Goal: Information Seeking & Learning: Learn about a topic

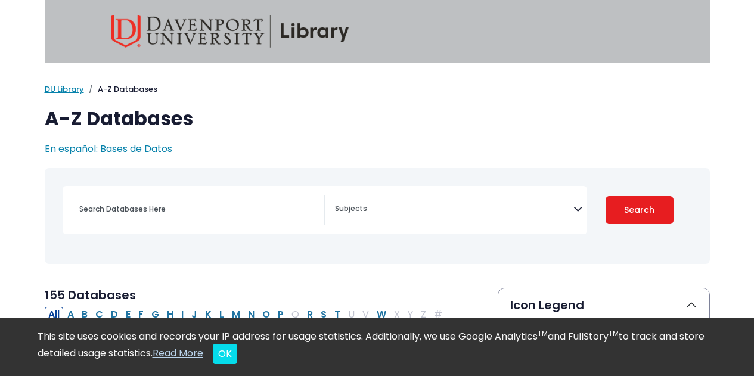
select select "Database Subject Filter"
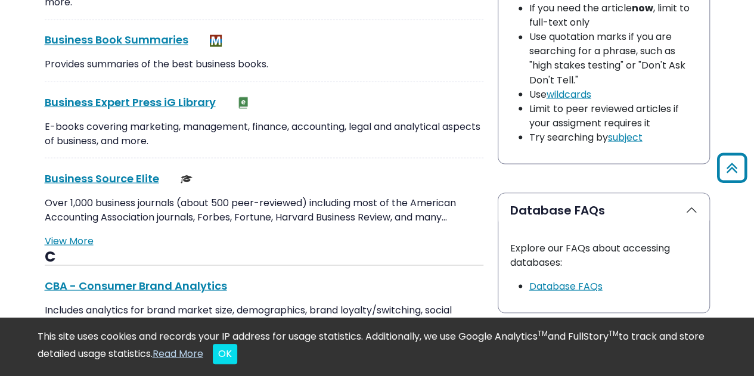
scroll to position [1067, 0]
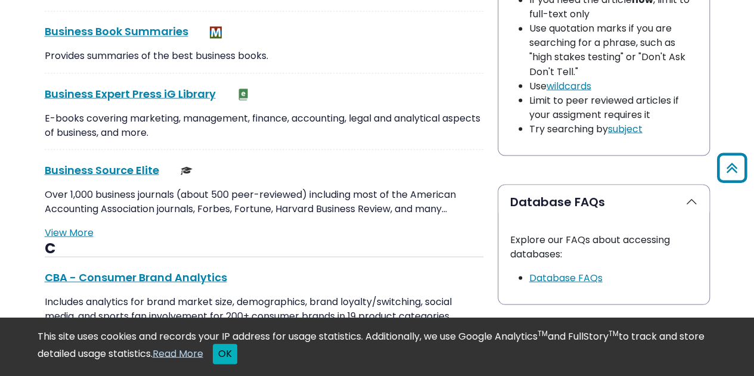
click at [237, 349] on button "OK" at bounding box center [225, 354] width 24 height 20
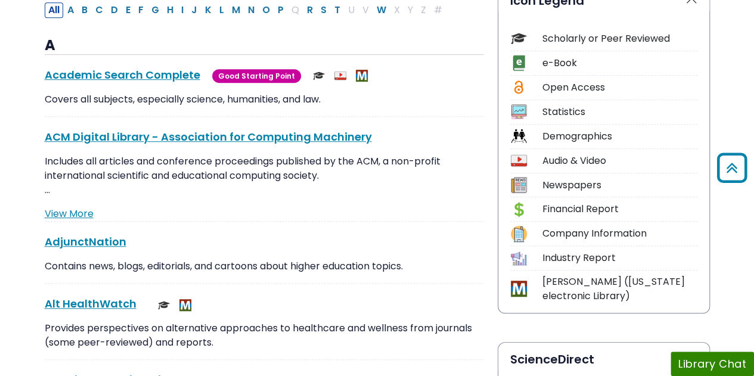
scroll to position [0, 0]
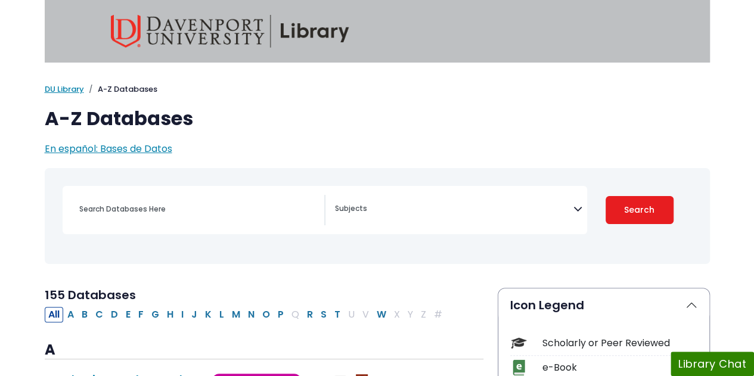
click at [244, 228] on div "[MEDICAL_DATA] Guide Accounting, Finance & Economics (ACCT, FINC & ECON) Advert…" at bounding box center [325, 210] width 525 height 48
click at [204, 199] on div "Search filters" at bounding box center [198, 209] width 252 height 29
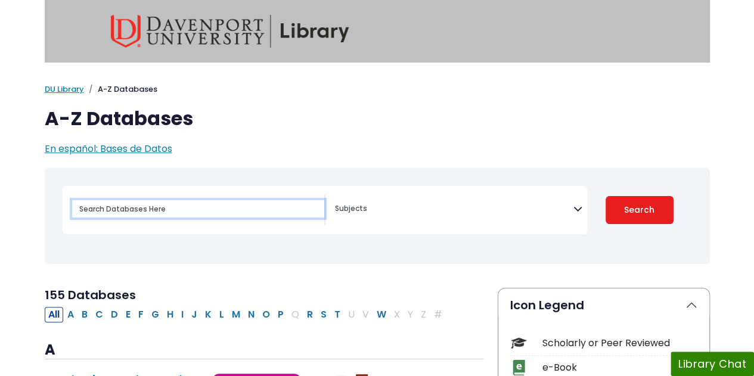
click at [180, 212] on input "Search database by title or keyword" at bounding box center [198, 208] width 252 height 17
type input "[MEDICAL_DATA]"
click at [606, 196] on button "Search" at bounding box center [640, 210] width 68 height 28
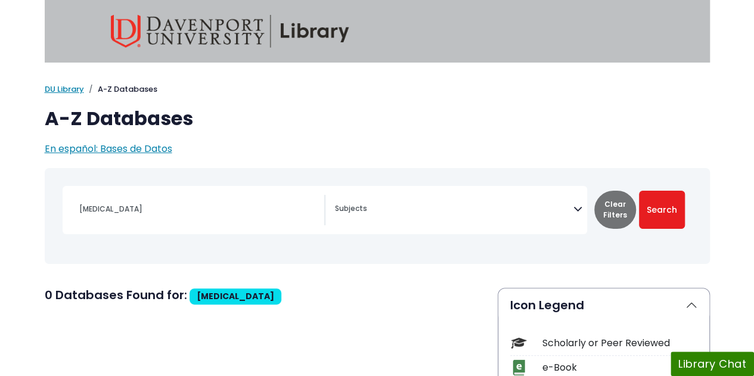
click at [384, 208] on textarea "Search" at bounding box center [454, 210] width 239 height 10
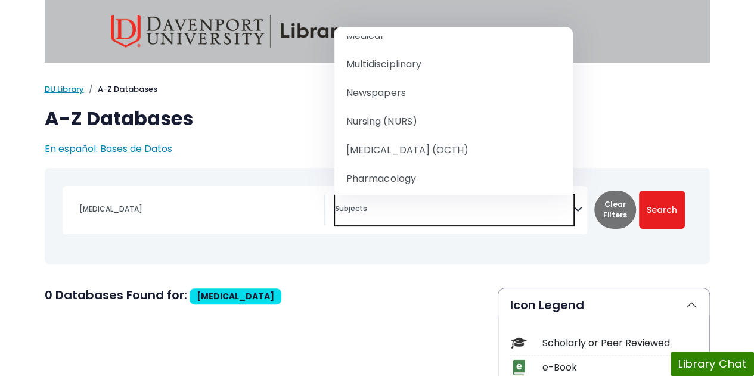
scroll to position [1090, 0]
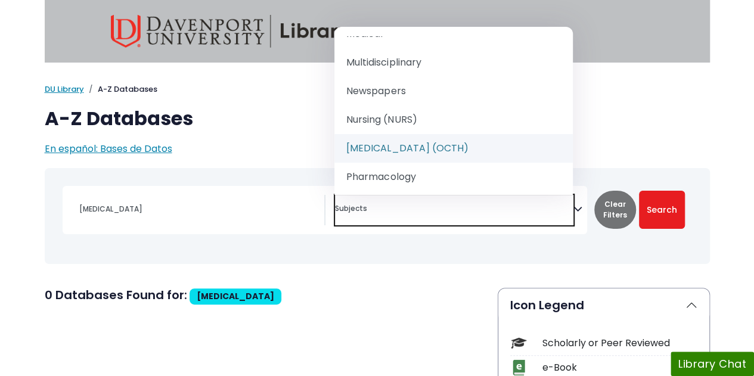
select select "219077"
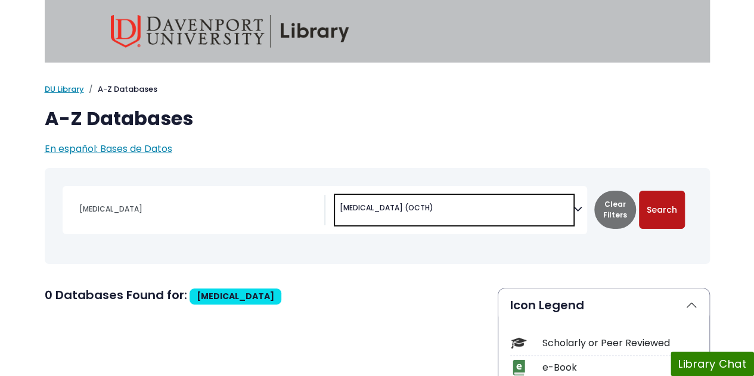
click at [667, 216] on button "Search" at bounding box center [662, 210] width 46 height 38
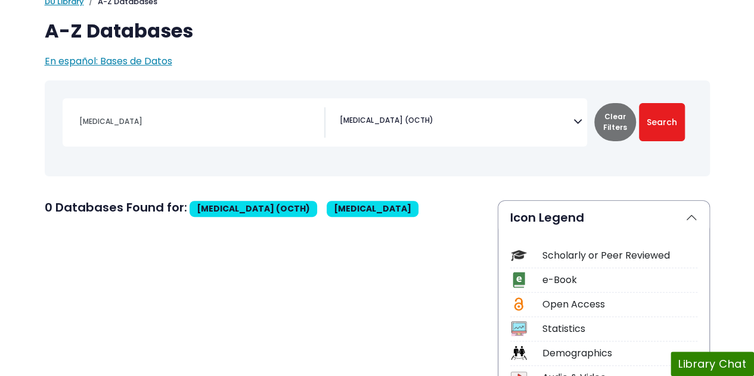
scroll to position [90, 0]
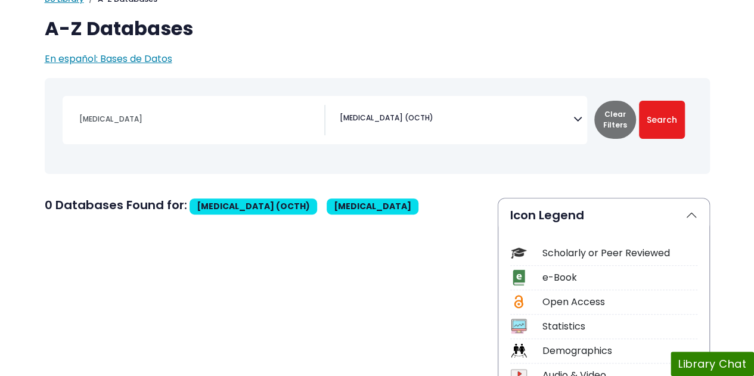
click at [187, 128] on div "[MEDICAL_DATA]" at bounding box center [198, 119] width 252 height 29
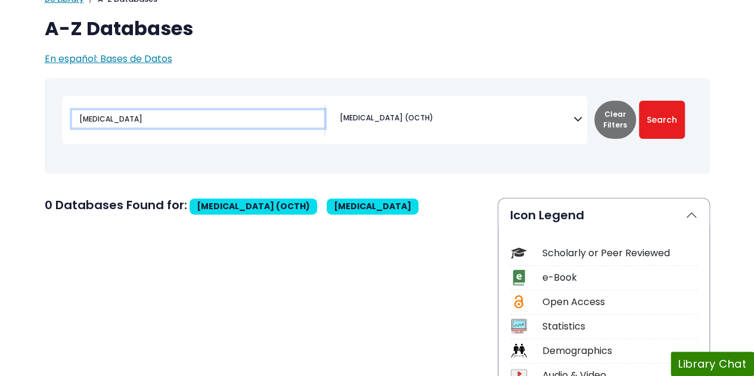
click at [134, 125] on input "[MEDICAL_DATA]" at bounding box center [198, 118] width 252 height 17
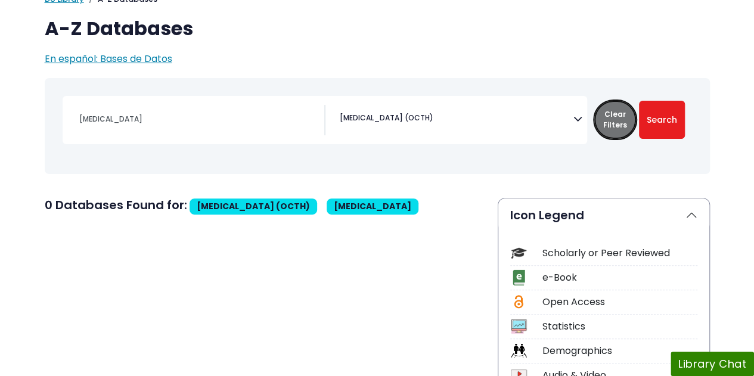
click at [624, 121] on button "Clear Filters" at bounding box center [616, 120] width 42 height 38
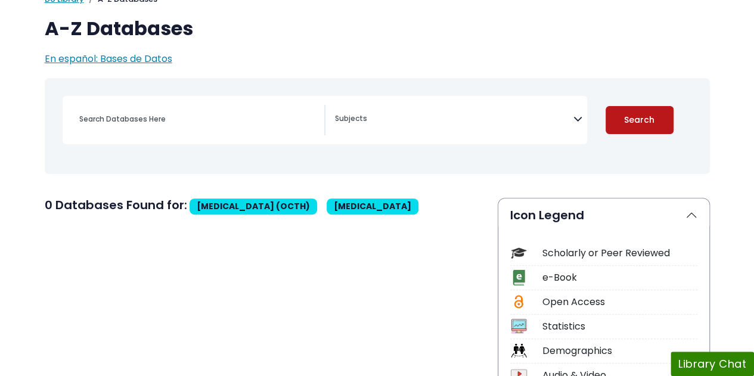
select select "Database Subject Filter"
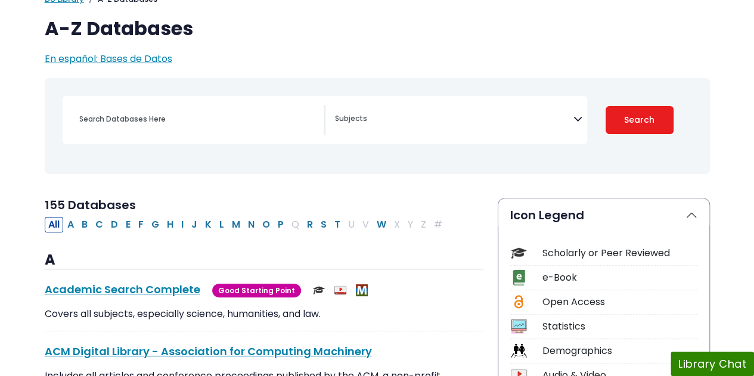
click at [466, 121] on textarea "Search" at bounding box center [454, 120] width 239 height 10
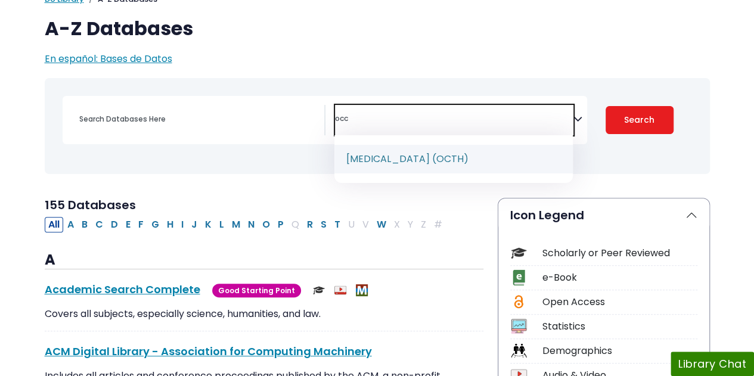
type textarea "occ"
select select "219077"
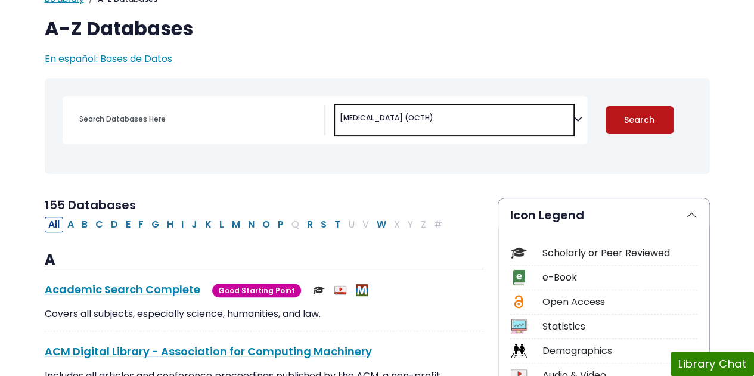
click at [667, 117] on button "Search" at bounding box center [640, 120] width 68 height 28
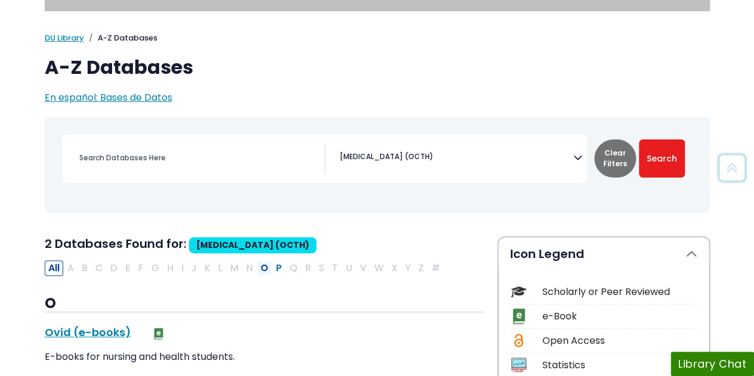
scroll to position [51, 0]
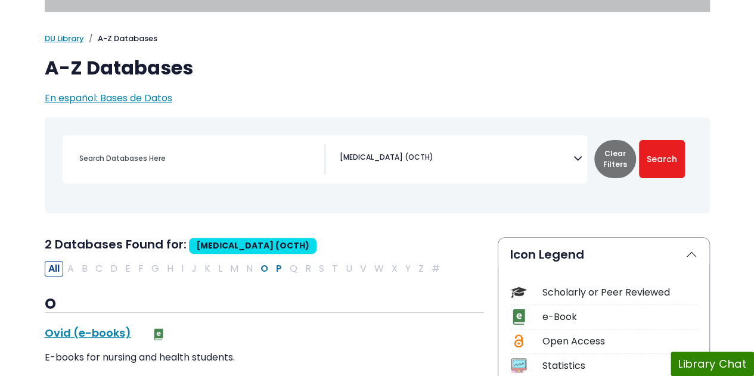
click at [95, 268] on div "All A B C D E F G H I J K L M N O P Q R S T U V W X Y Z #" at bounding box center [245, 268] width 400 height 14
click at [58, 271] on button "All" at bounding box center [54, 269] width 18 height 16
click at [615, 155] on button "Clear Filters" at bounding box center [616, 159] width 42 height 38
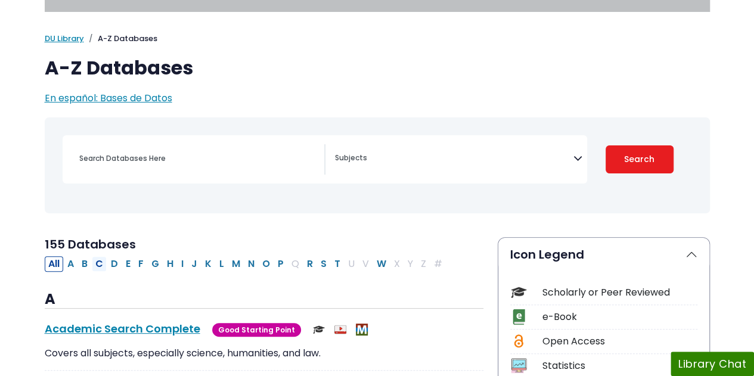
click at [100, 265] on button "C" at bounding box center [99, 264] width 15 height 16
select select "Database Subject Filter"
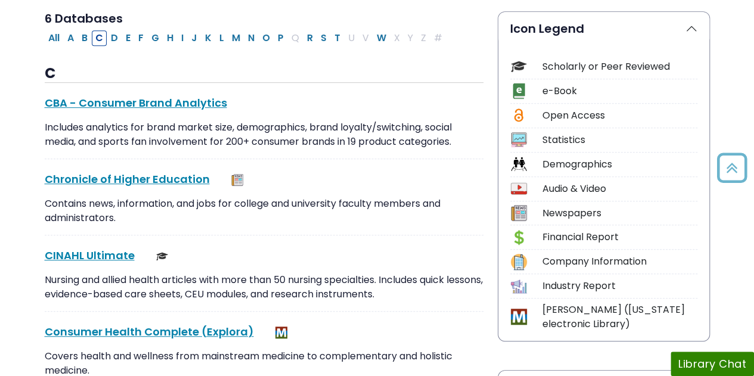
scroll to position [277, 0]
click at [114, 258] on link "CINAHL Ultimate This link opens in a new window" at bounding box center [90, 254] width 90 height 15
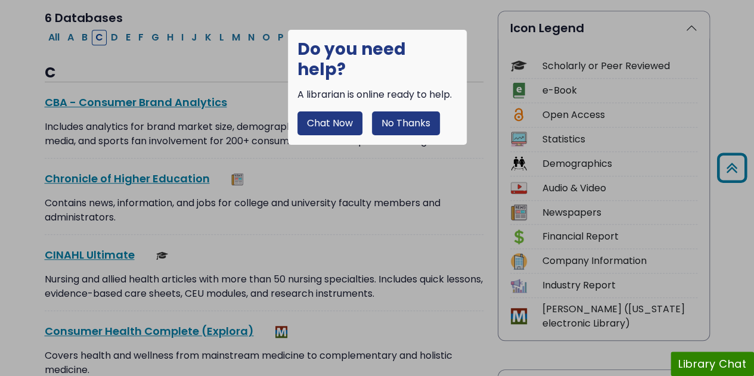
click at [398, 112] on button "No Thanks" at bounding box center [406, 124] width 68 height 24
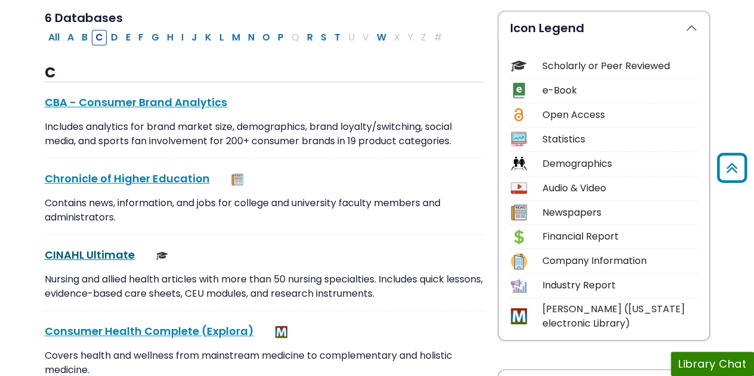
click at [71, 260] on link "CINAHL Ultimate This link opens in a new window" at bounding box center [90, 254] width 90 height 15
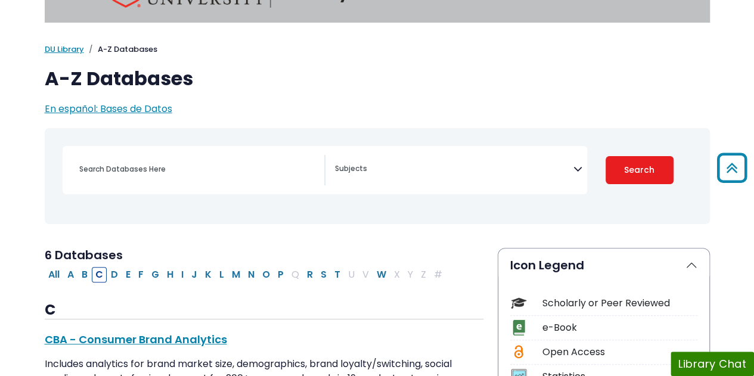
scroll to position [0, 0]
